Goal: Task Accomplishment & Management: Use online tool/utility

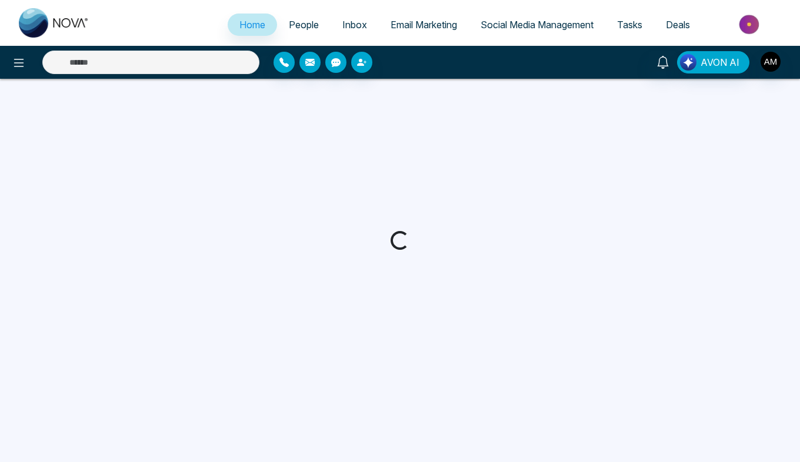
select select "*"
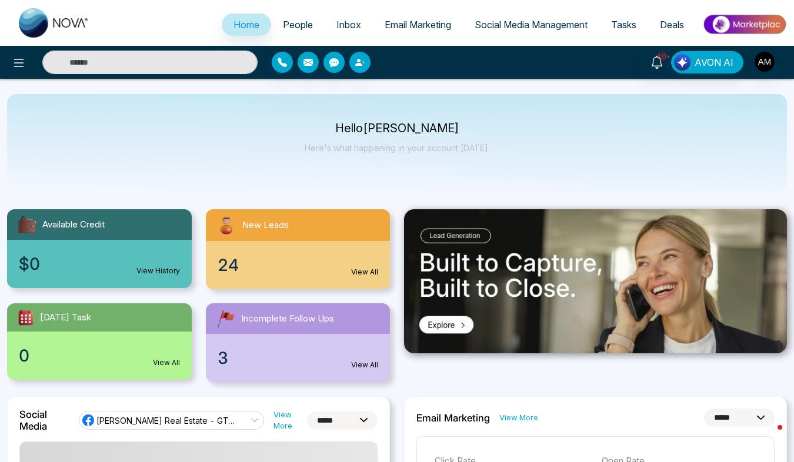
click at [436, 29] on span "Email Marketing" at bounding box center [418, 25] width 66 height 12
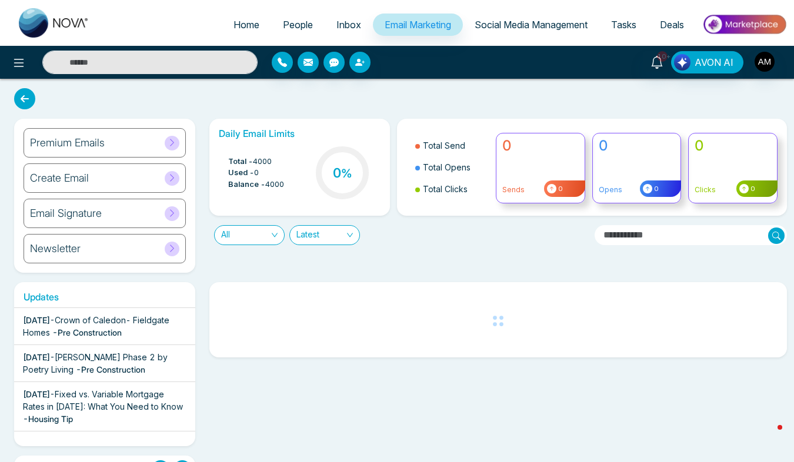
click at [170, 147] on span at bounding box center [172, 143] width 15 height 15
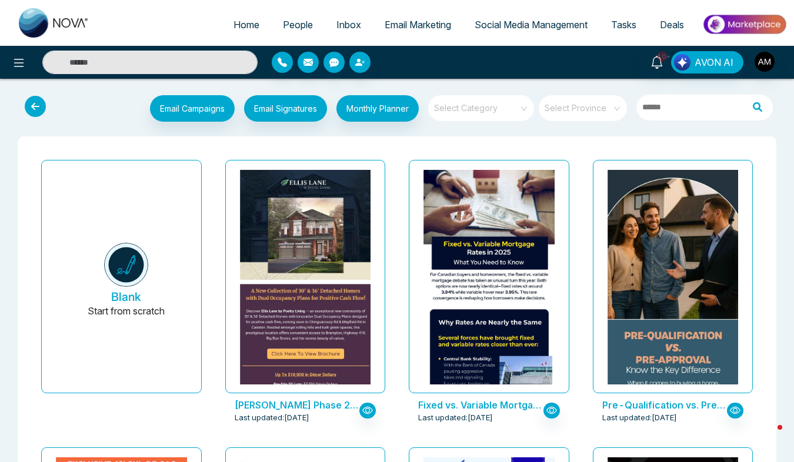
click at [478, 115] on span at bounding box center [477, 108] width 85 height 26
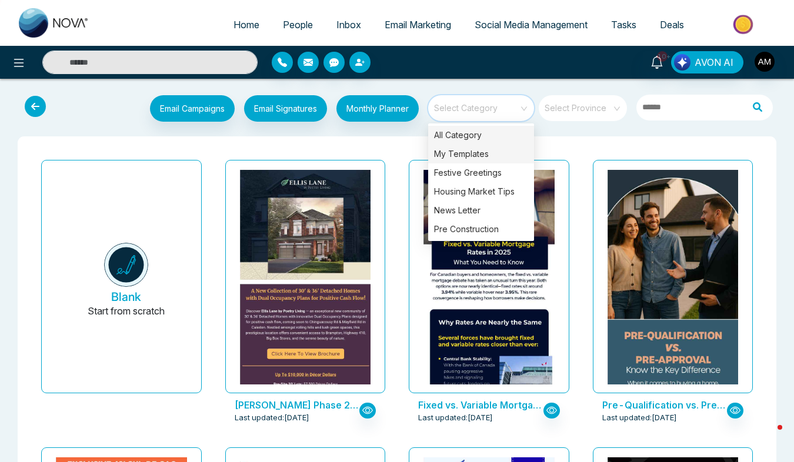
click at [477, 152] on div "My Templates" at bounding box center [481, 154] width 106 height 19
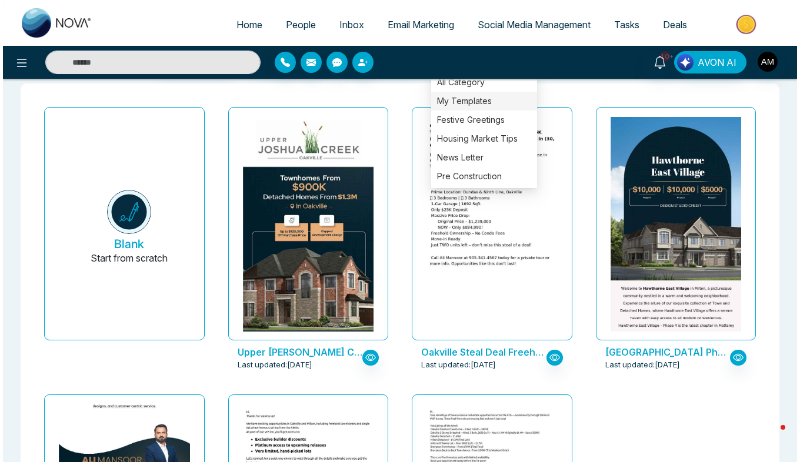
scroll to position [52, 0]
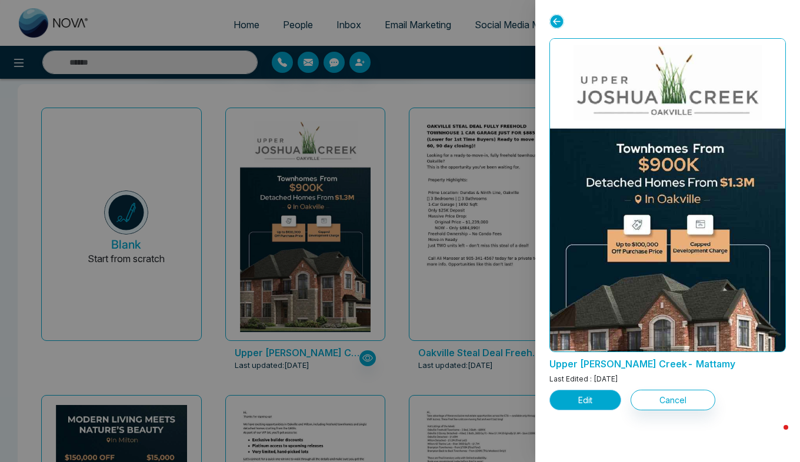
click at [590, 406] on button "Edit" at bounding box center [585, 400] width 72 height 21
